Goal: Find specific page/section: Find specific page/section

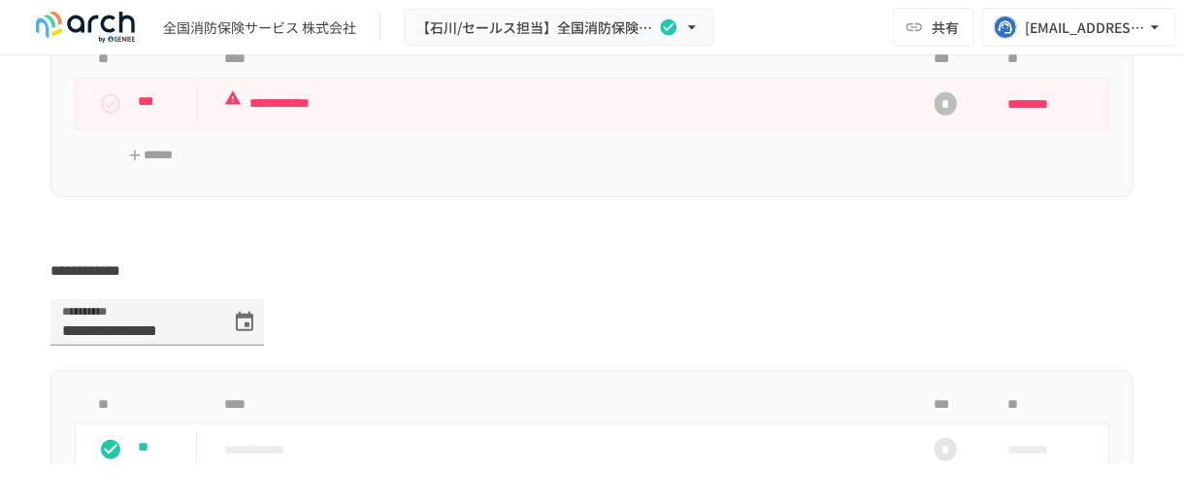
scroll to position [4659, 0]
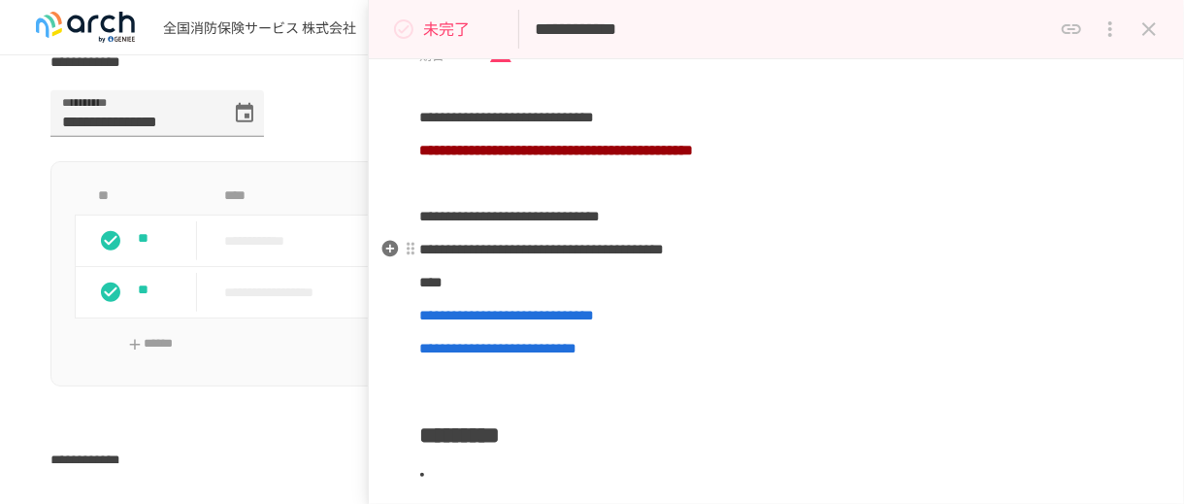
scroll to position [388, 0]
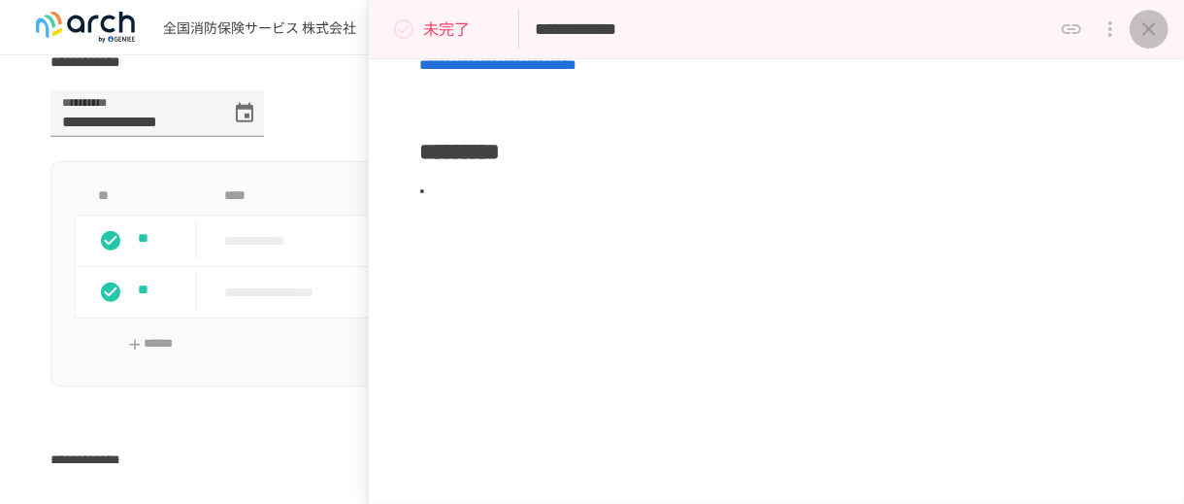
click at [1143, 24] on icon "close drawer" at bounding box center [1149, 29] width 14 height 14
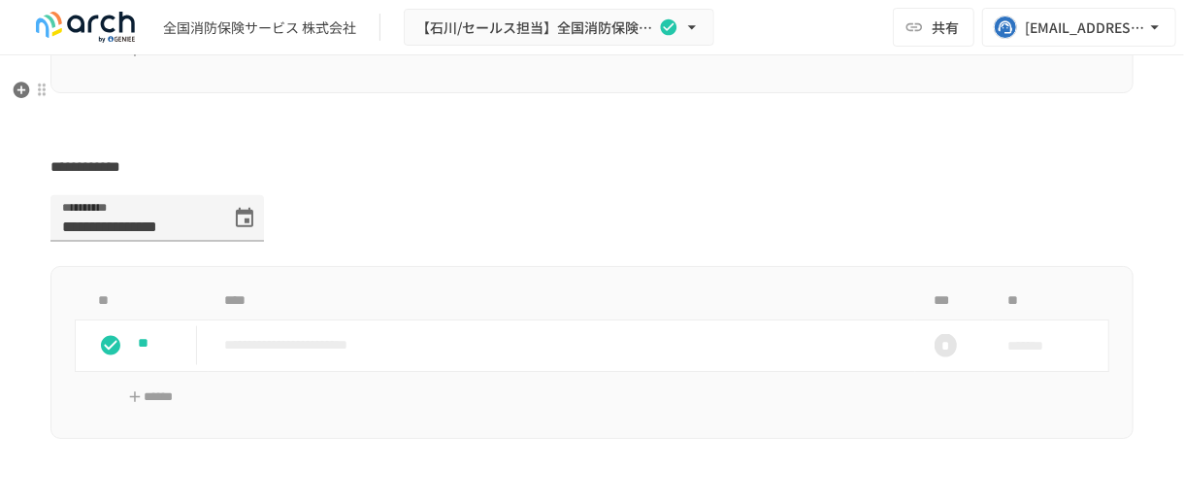
scroll to position [4950, 0]
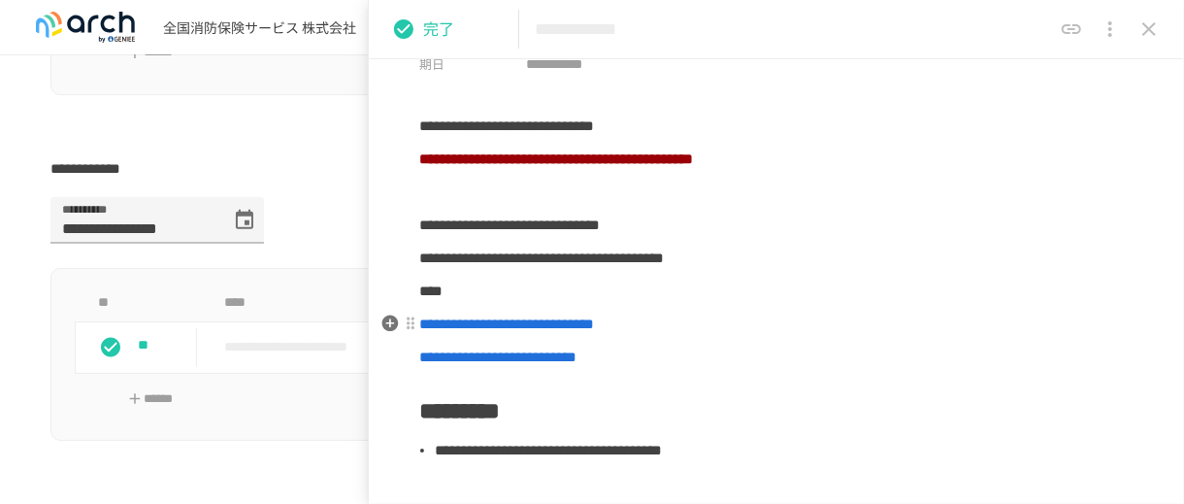
scroll to position [291, 0]
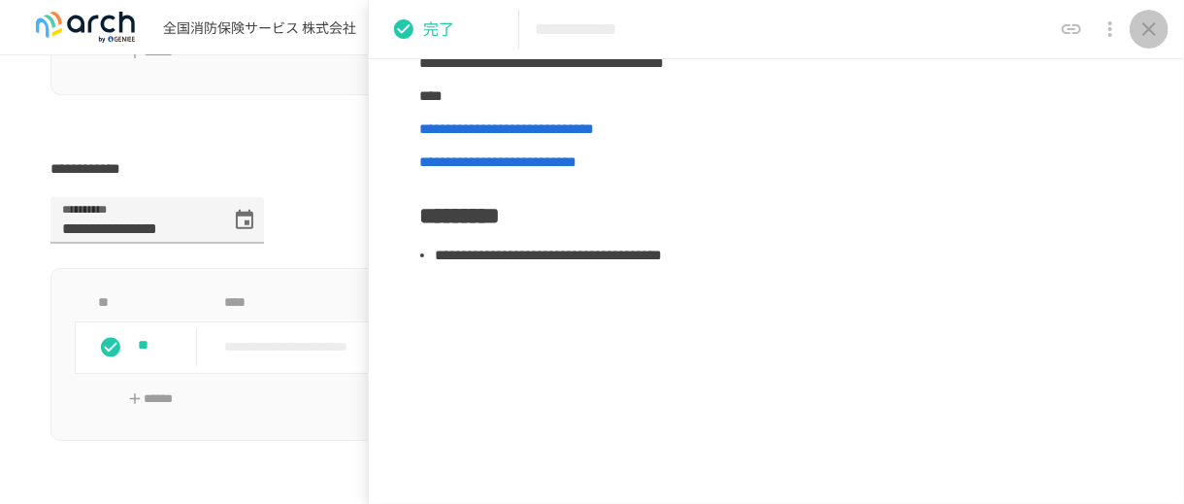
click at [1154, 24] on icon "close drawer" at bounding box center [1149, 29] width 14 height 14
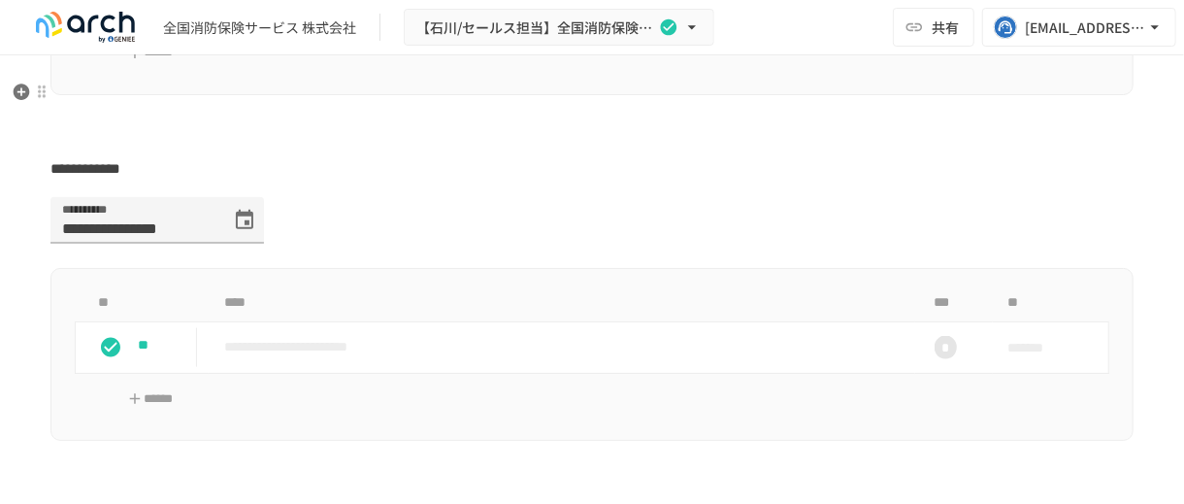
click at [565, 14] on p "**********" at bounding box center [555, 1] width 662 height 24
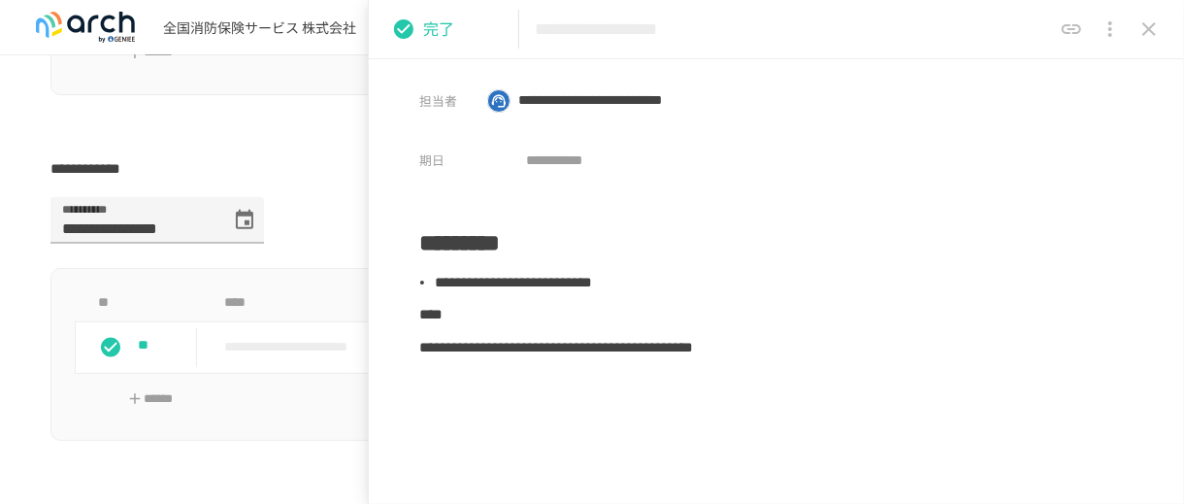
click at [1154, 36] on icon "close drawer" at bounding box center [1148, 28] width 23 height 23
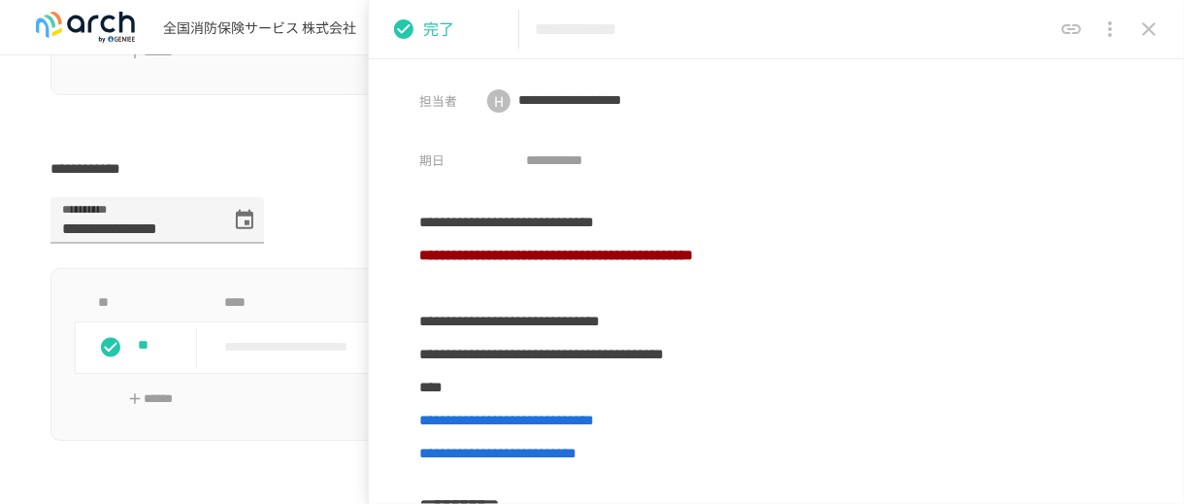
click at [1148, 27] on icon "close drawer" at bounding box center [1149, 29] width 14 height 14
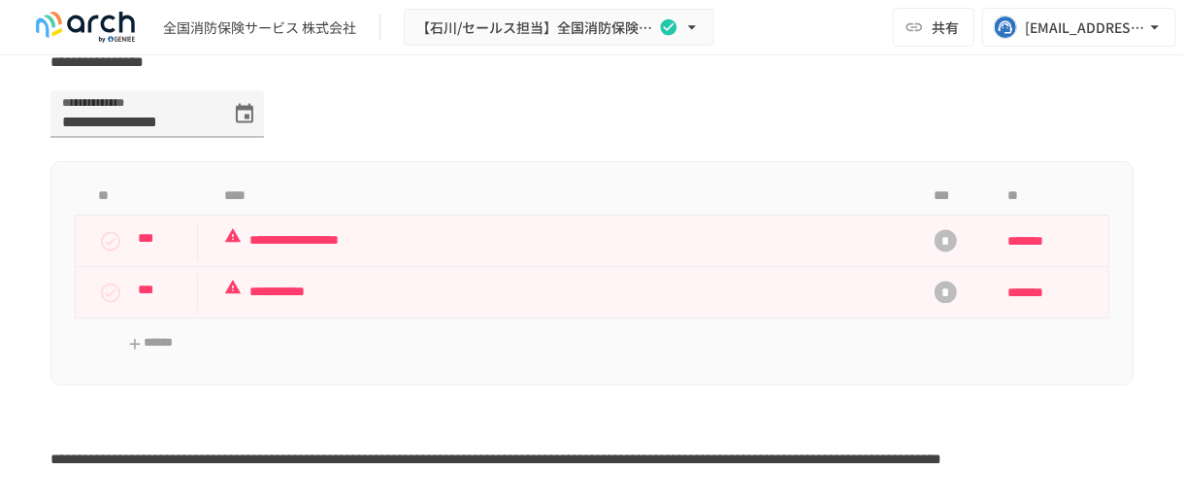
scroll to position [6114, 0]
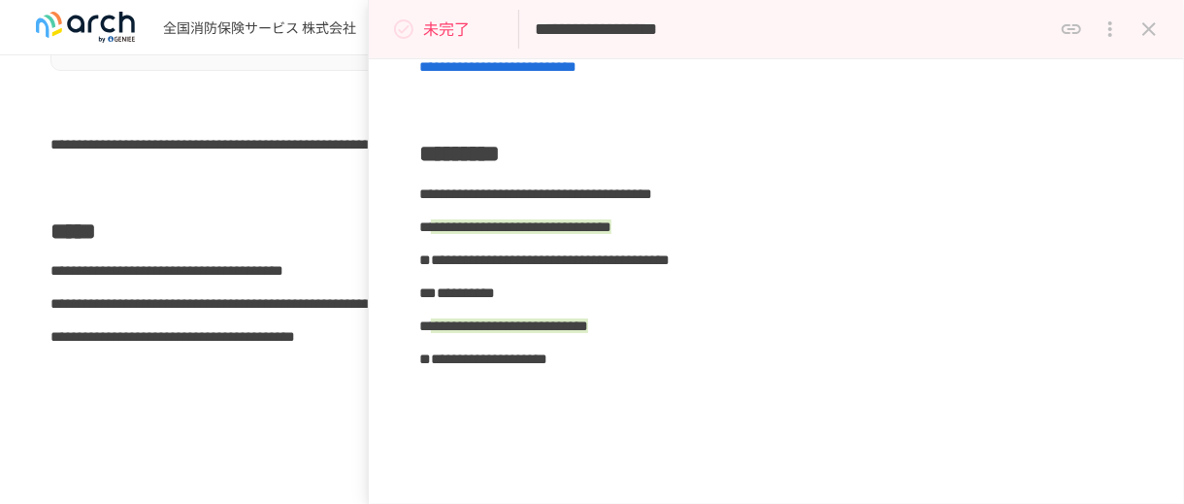
scroll to position [388, 0]
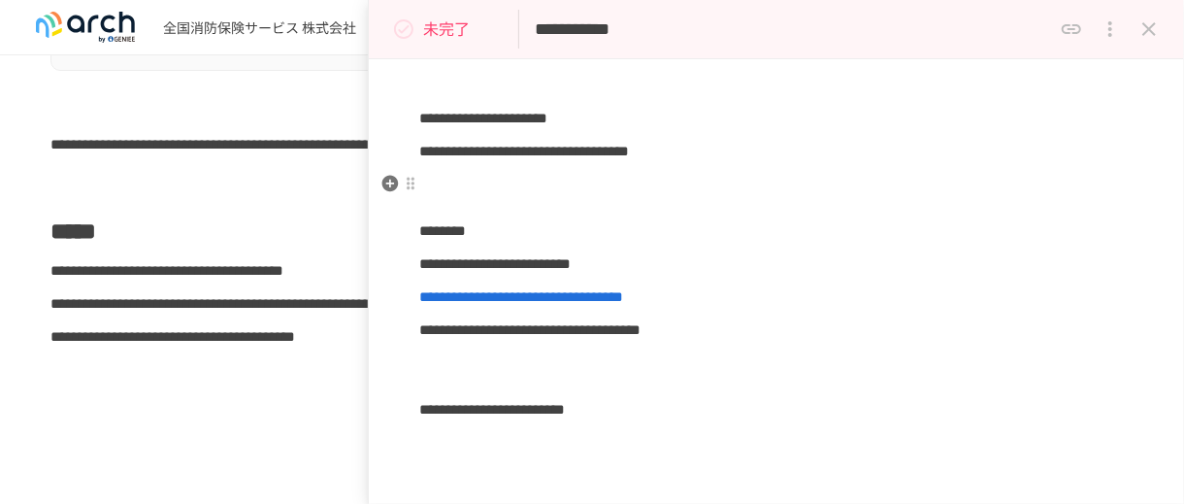
scroll to position [448, 0]
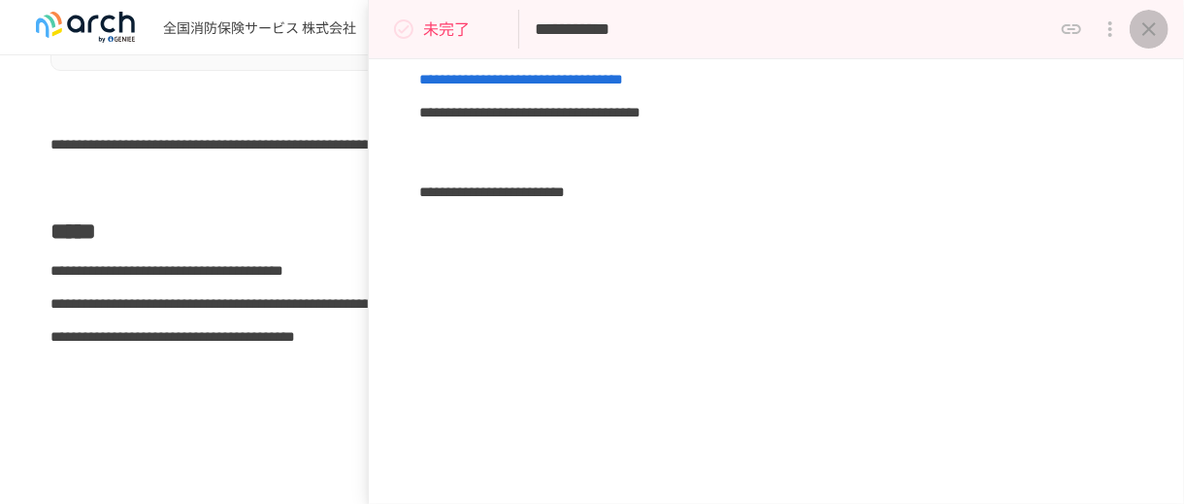
click at [1149, 20] on icon "close drawer" at bounding box center [1148, 28] width 23 height 23
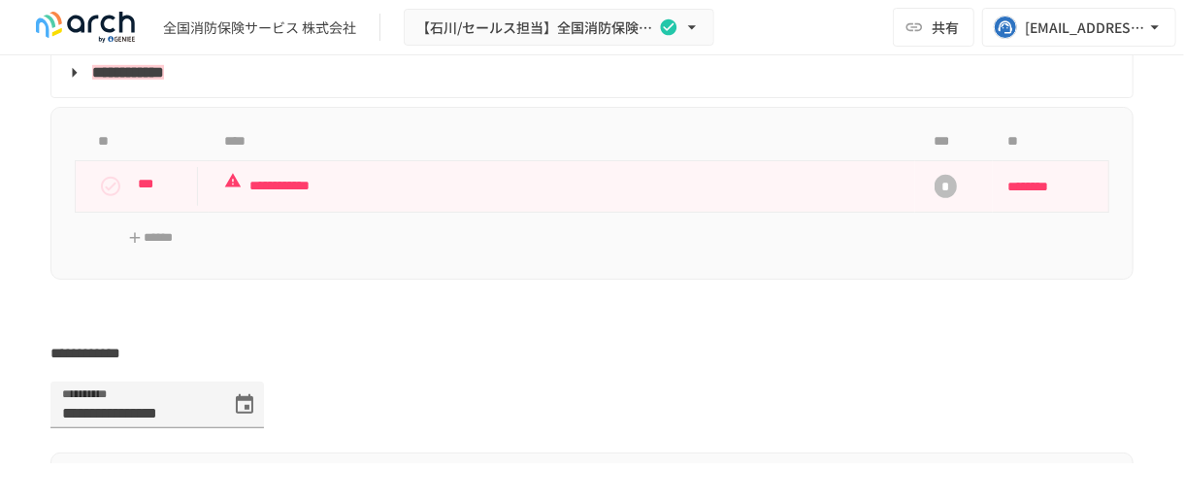
scroll to position [4367, 0]
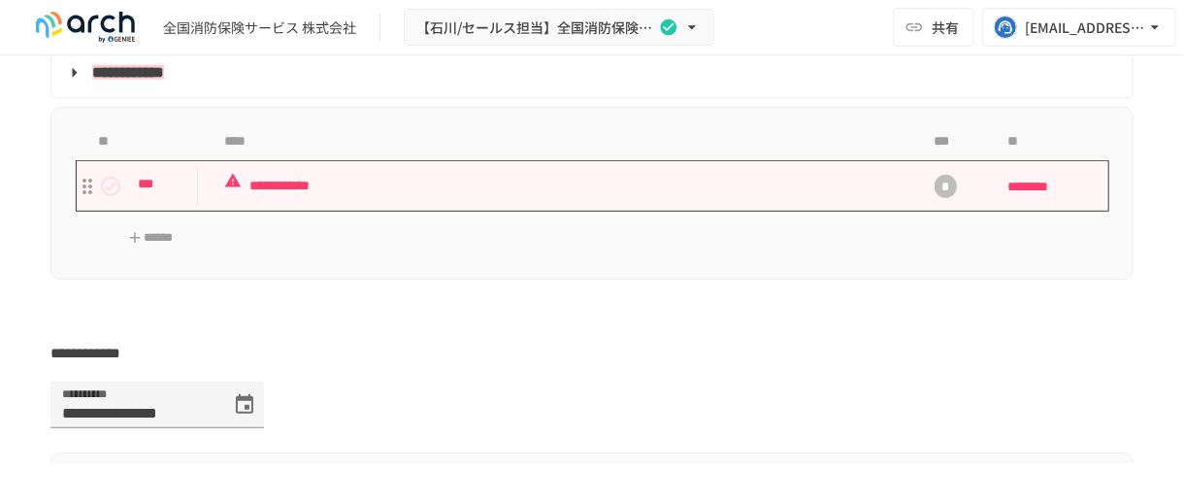
click at [588, 198] on p "**********" at bounding box center [555, 186] width 662 height 24
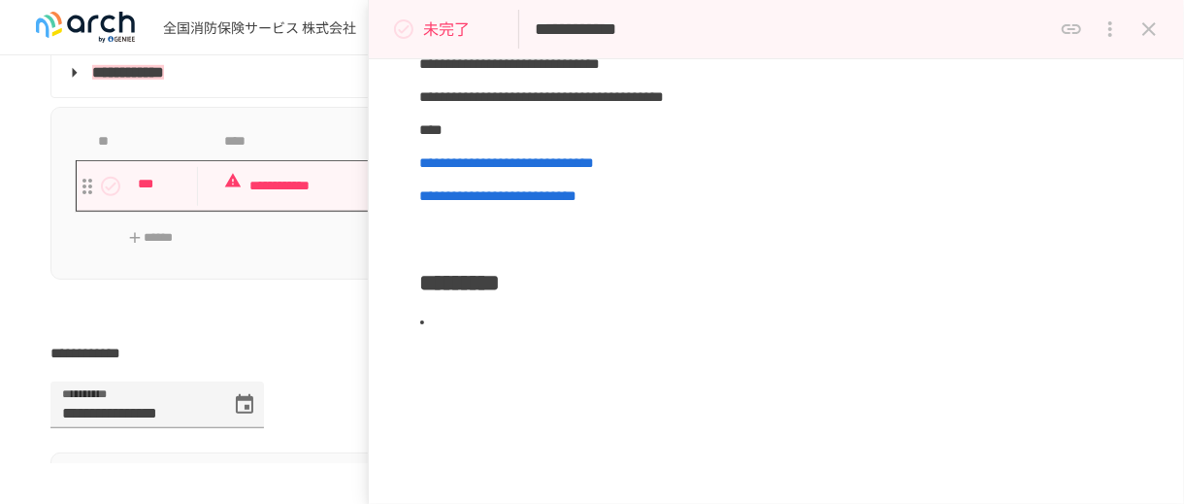
scroll to position [388, 0]
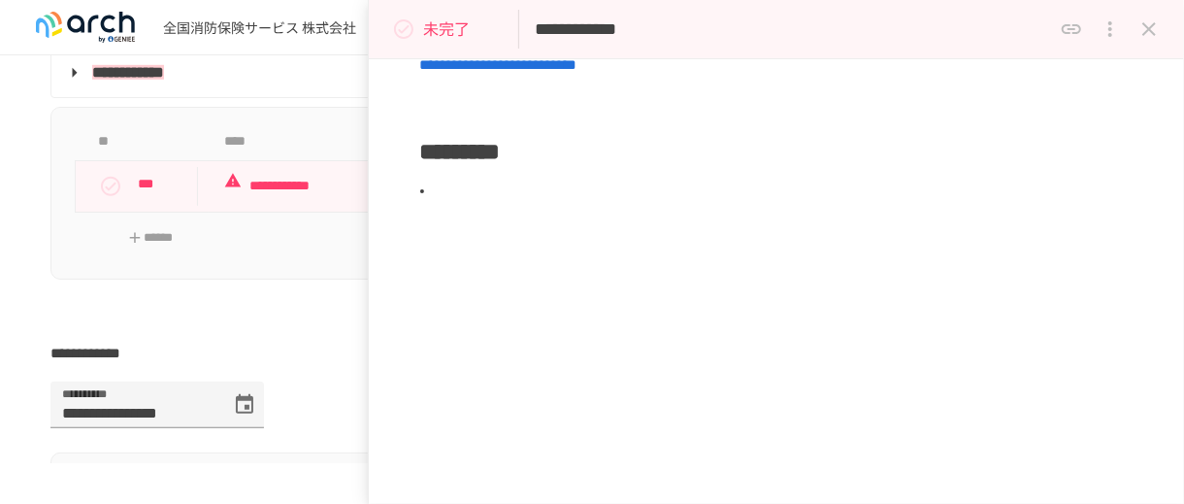
click at [1159, 29] on icon "close drawer" at bounding box center [1148, 28] width 23 height 23
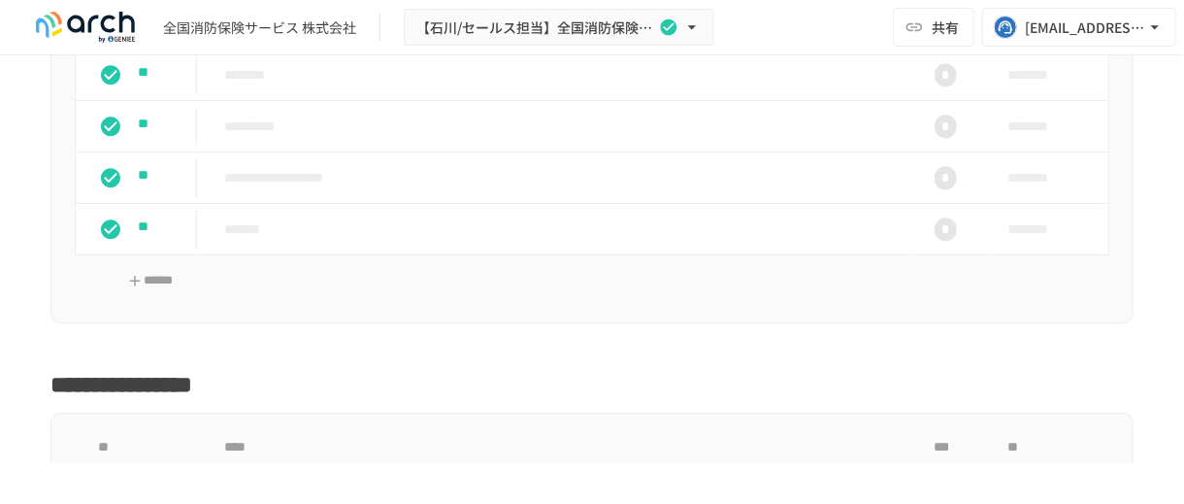
scroll to position [2329, 0]
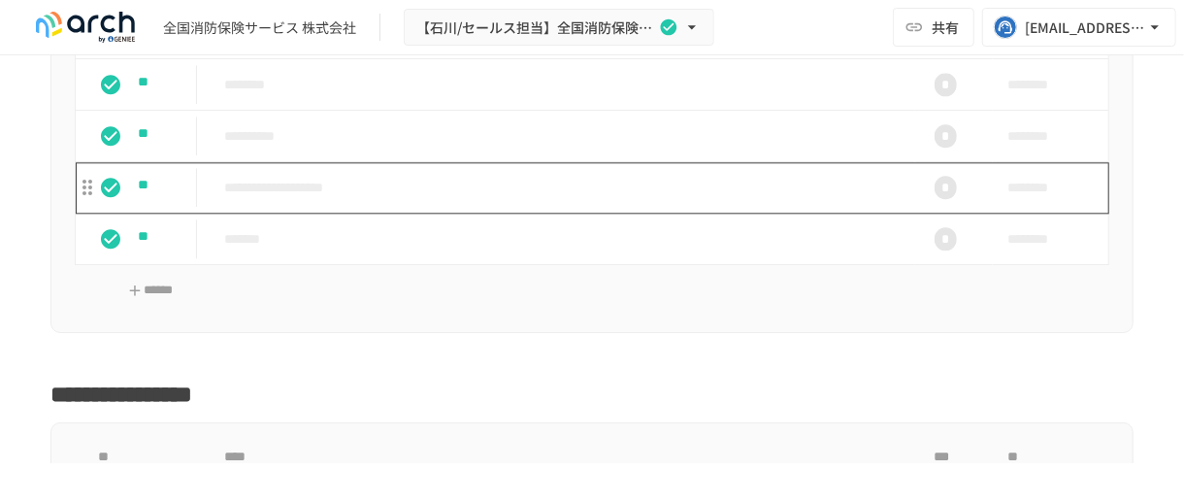
click at [496, 200] on p "**********" at bounding box center [555, 188] width 662 height 24
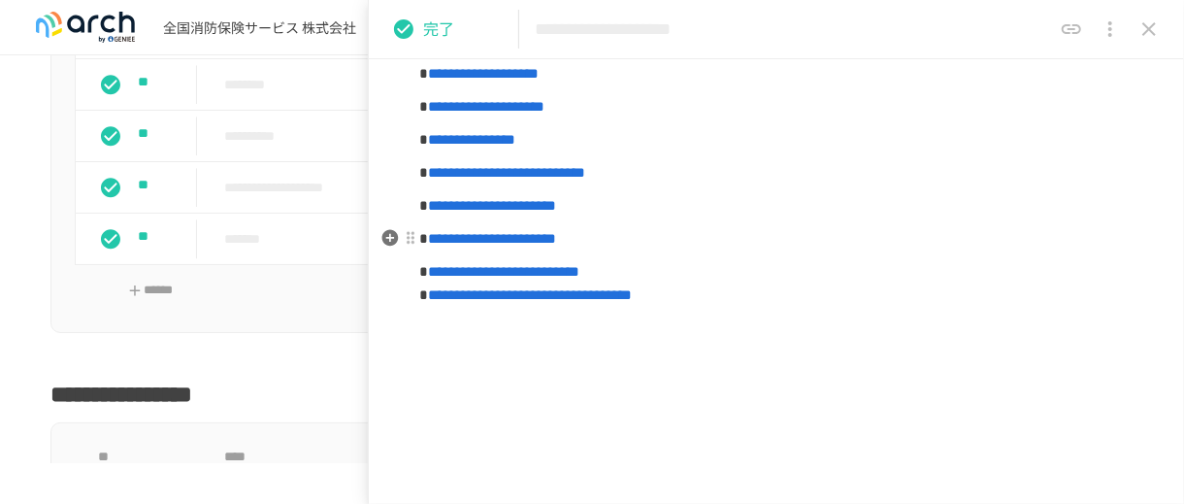
scroll to position [299, 0]
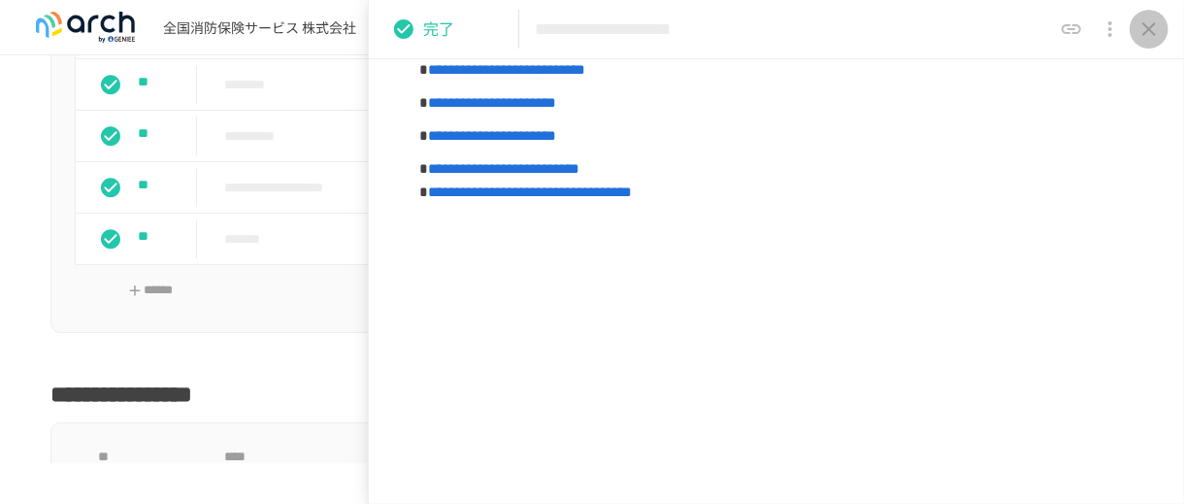
click at [1153, 21] on icon "close drawer" at bounding box center [1148, 28] width 23 height 23
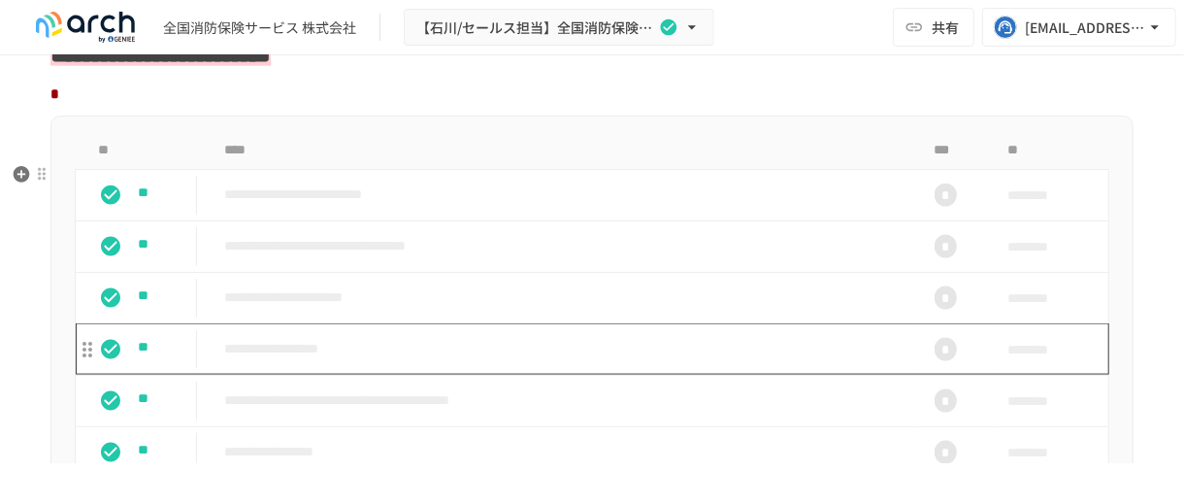
scroll to position [1262, 0]
